Goal: Task Accomplishment & Management: Use online tool/utility

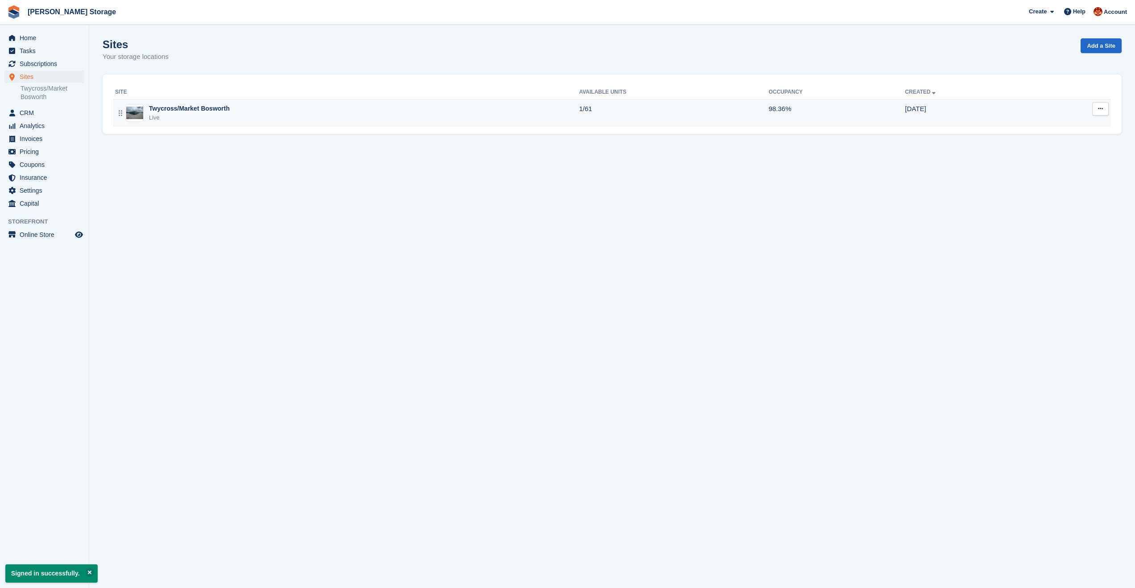
click at [159, 109] on div "Twycross/Market Bosworth" at bounding box center [189, 108] width 81 height 9
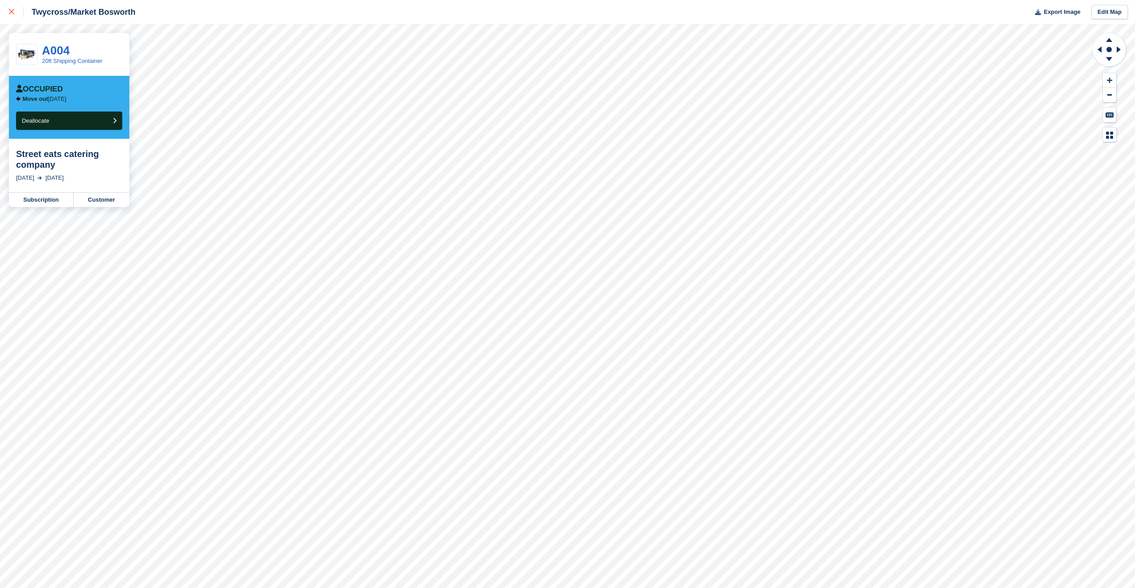
click at [9, 10] on icon at bounding box center [11, 11] width 5 height 5
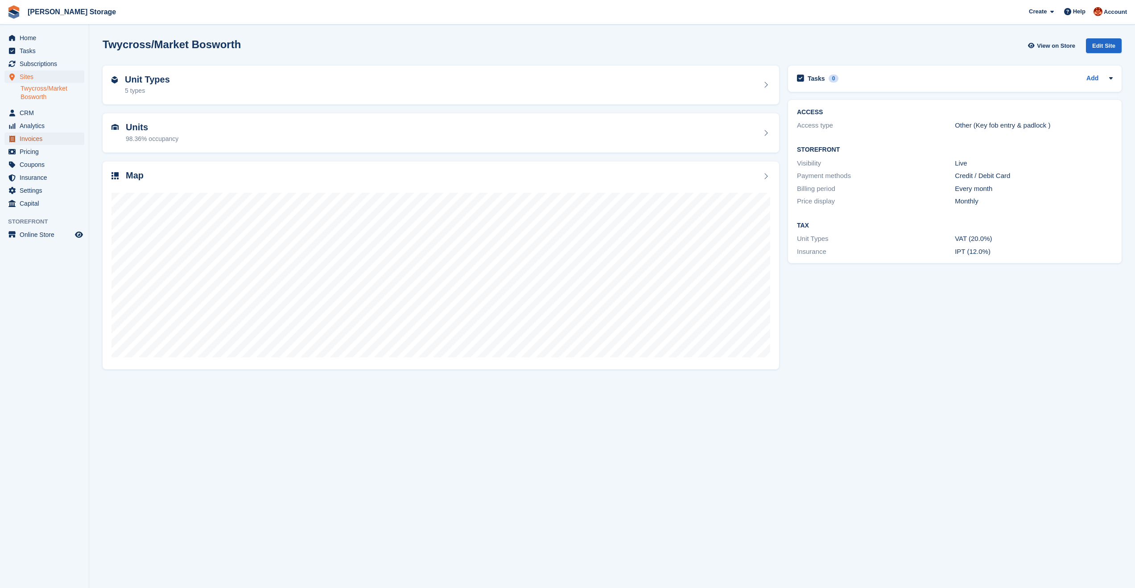
click at [29, 136] on span "Invoices" at bounding box center [47, 138] width 54 height 12
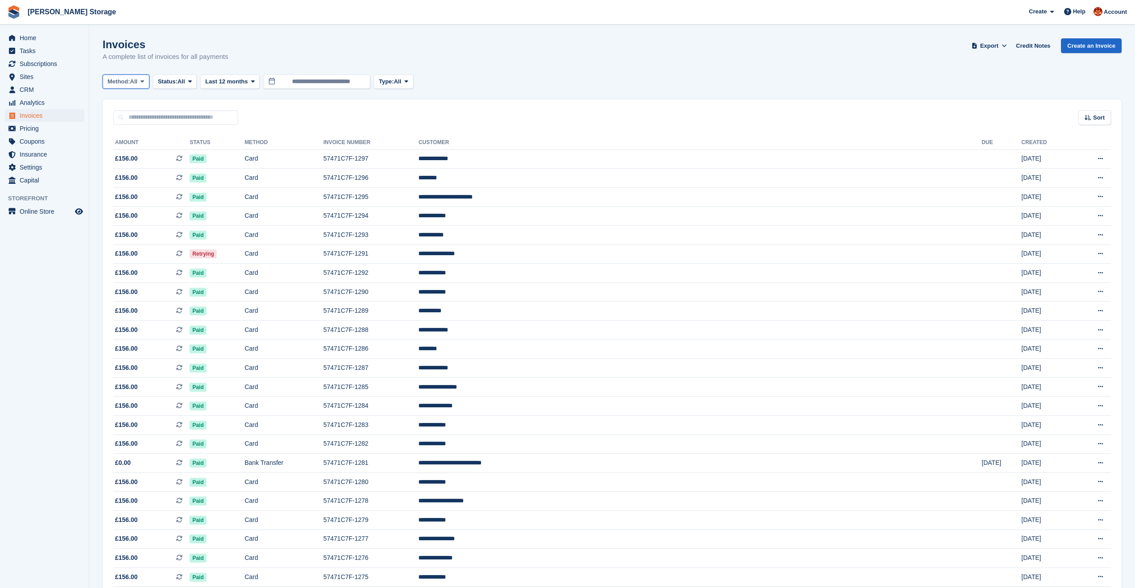
click at [120, 81] on span "Method:" at bounding box center [118, 81] width 23 height 9
click at [229, 83] on span "Last 12 months" at bounding box center [226, 81] width 42 height 9
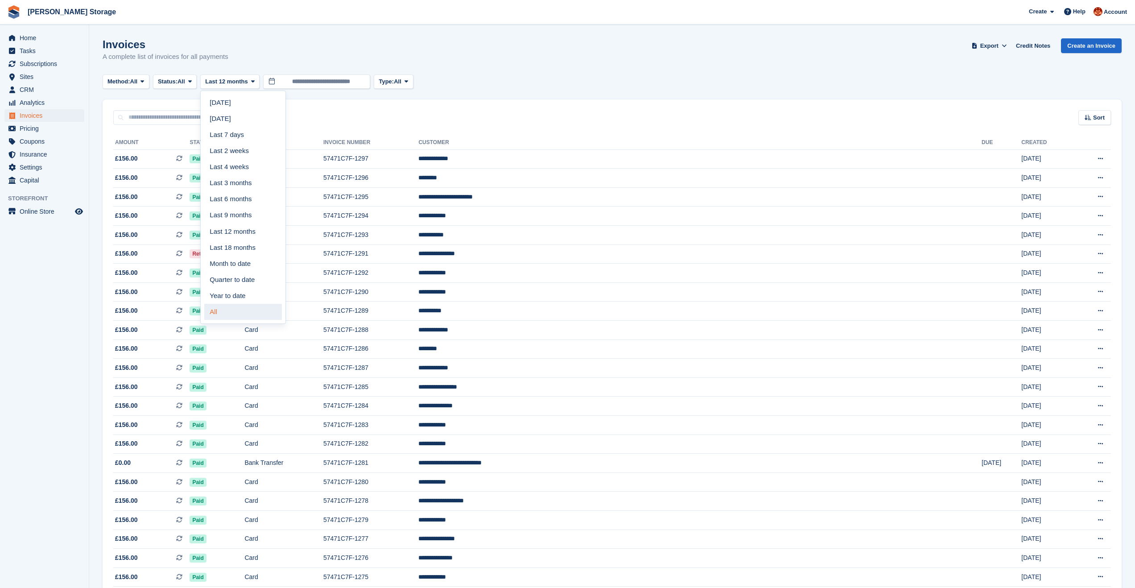
click at [239, 319] on link "All" at bounding box center [243, 312] width 78 height 16
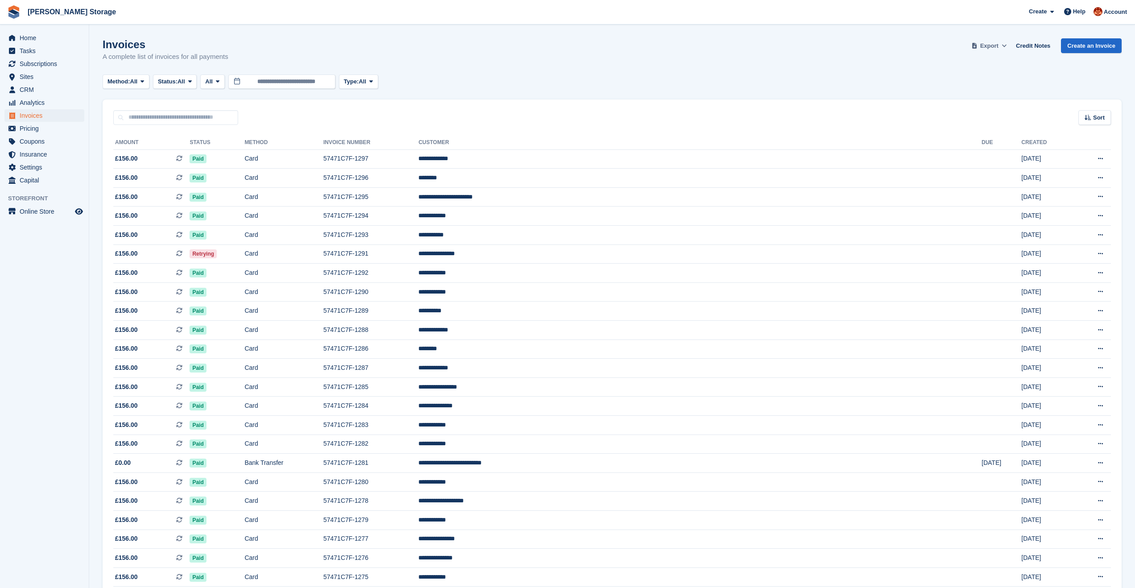
click at [996, 46] on span "Export" at bounding box center [989, 45] width 18 height 9
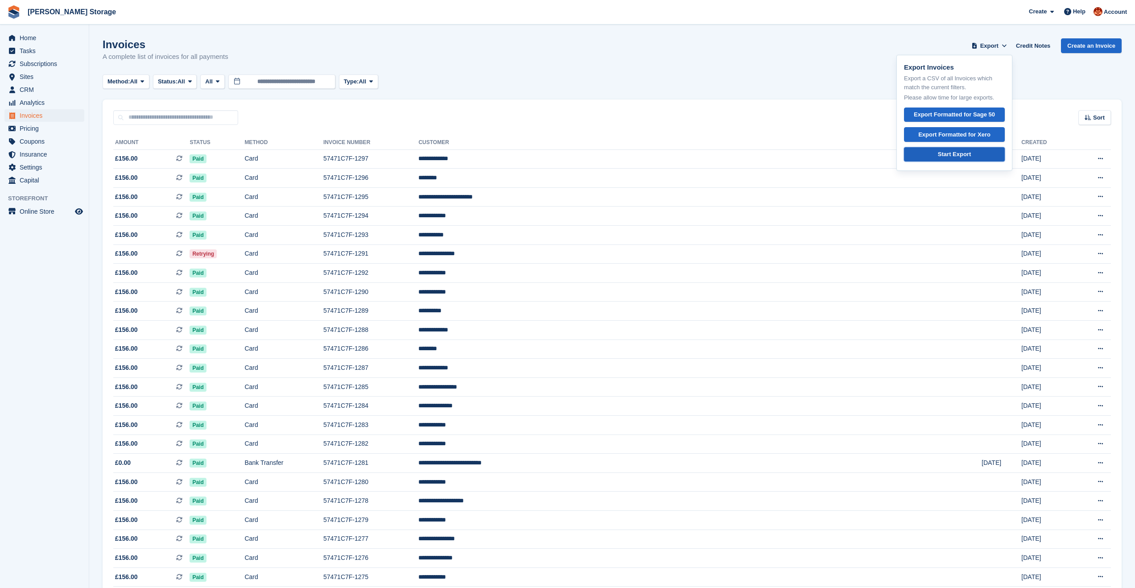
click at [962, 153] on div "Start Export" at bounding box center [954, 154] width 33 height 9
